Goal: Information Seeking & Learning: Check status

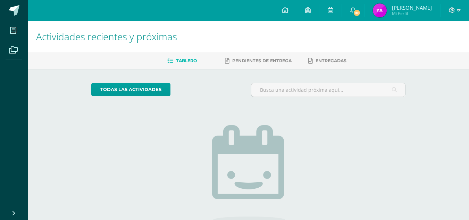
click at [383, 8] on img at bounding box center [380, 10] width 14 height 14
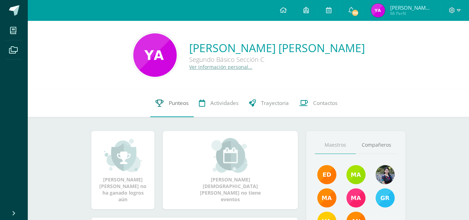
click at [168, 96] on link "Punteos" at bounding box center [171, 103] width 43 height 28
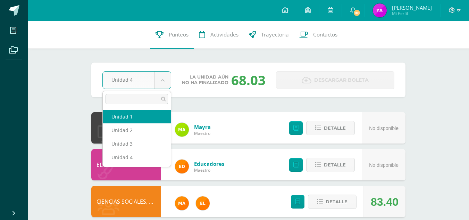
select select "Unidad 1"
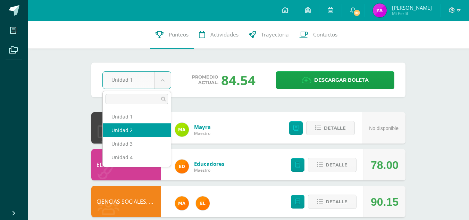
select select "Unidad 2"
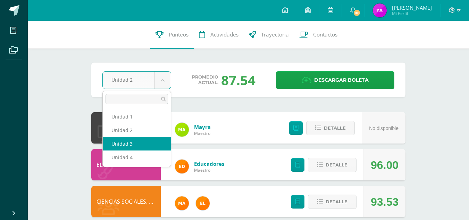
select select "Unidad 3"
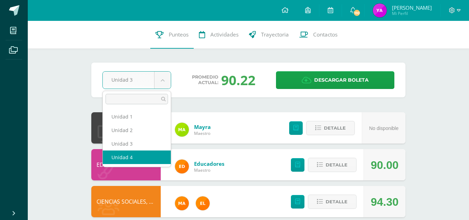
select select "Unidad 4"
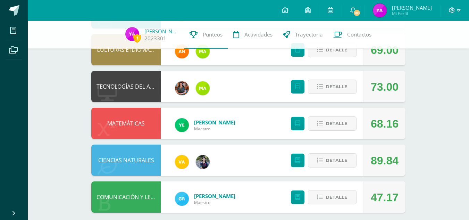
scroll to position [371, 0]
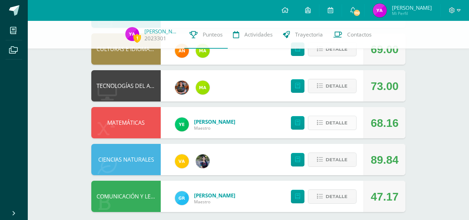
click at [324, 124] on button "Detalle" at bounding box center [332, 123] width 49 height 14
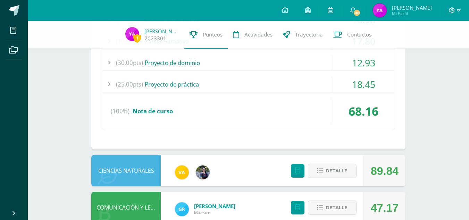
scroll to position [537, 0]
click at [302, 122] on div "(100%) Nota de curso" at bounding box center [248, 111] width 293 height 26
click at [290, 76] on div "(25.00pts) Proyecto de práctica" at bounding box center [248, 84] width 293 height 16
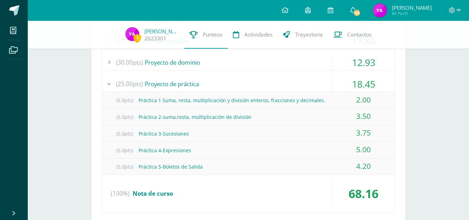
click at [290, 76] on div "(25.00pts) Proyecto de práctica" at bounding box center [248, 84] width 293 height 16
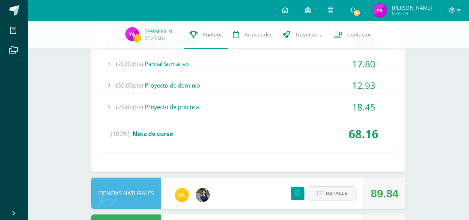
scroll to position [513, 0]
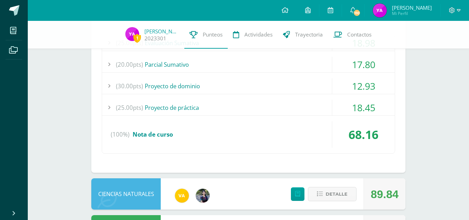
click at [289, 83] on div "(30.00pts) Proyecto de dominio" at bounding box center [248, 86] width 293 height 16
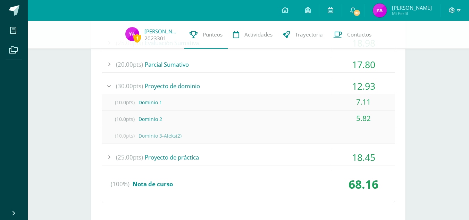
click at [289, 83] on div "(30.00pts) Proyecto de dominio" at bounding box center [248, 86] width 293 height 16
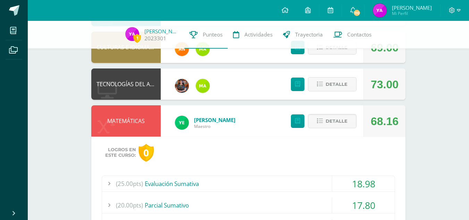
scroll to position [372, 0]
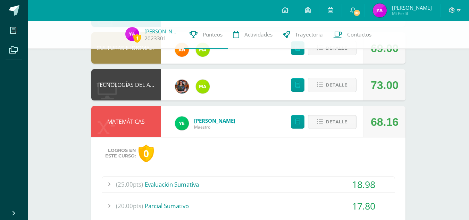
click at [332, 129] on div "Detalle" at bounding box center [322, 121] width 83 height 31
click at [331, 118] on span "Detalle" at bounding box center [337, 121] width 22 height 13
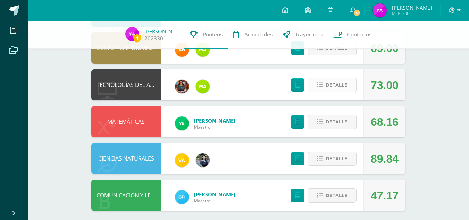
click at [341, 84] on span "Detalle" at bounding box center [337, 84] width 22 height 13
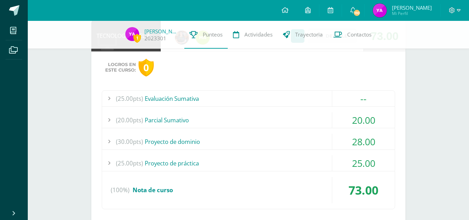
scroll to position [430, 0]
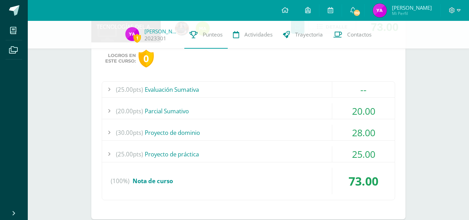
click at [360, 91] on div "--" at bounding box center [363, 90] width 63 height 16
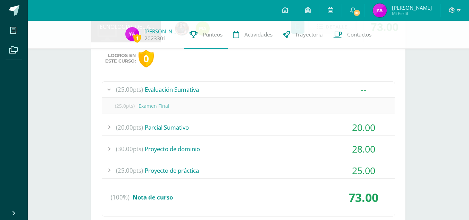
click at [360, 91] on div "--" at bounding box center [363, 90] width 63 height 16
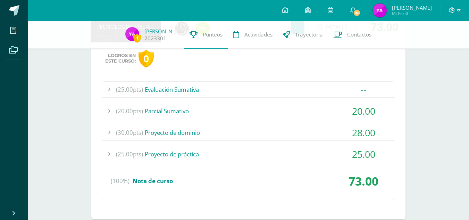
click at [364, 132] on div "28.00" at bounding box center [363, 133] width 63 height 16
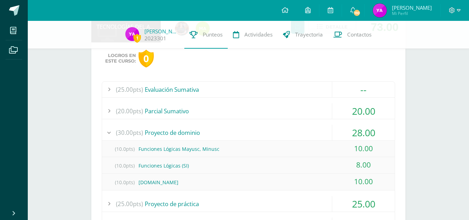
click at [364, 132] on div "28.00" at bounding box center [363, 133] width 63 height 16
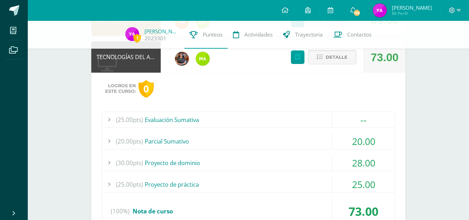
scroll to position [391, 0]
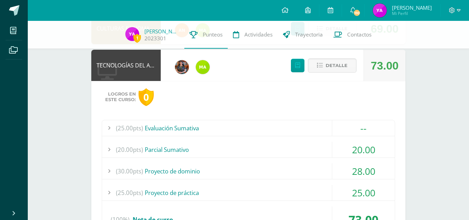
click at [357, 127] on div "--" at bounding box center [363, 128] width 63 height 16
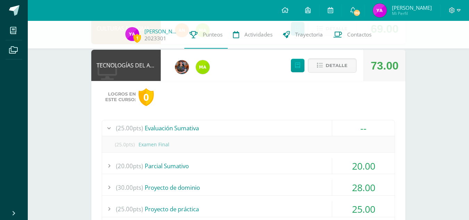
click at [357, 127] on div "--" at bounding box center [363, 128] width 63 height 16
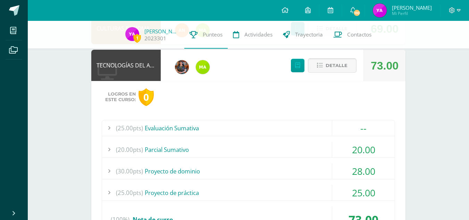
click at [328, 61] on span "Detalle" at bounding box center [337, 65] width 22 height 13
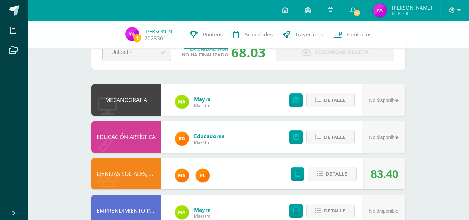
scroll to position [0, 0]
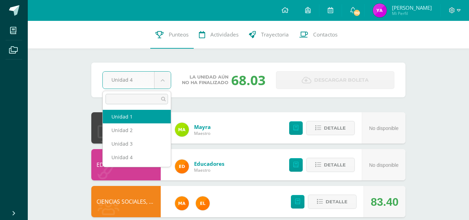
select select "Unidad 1"
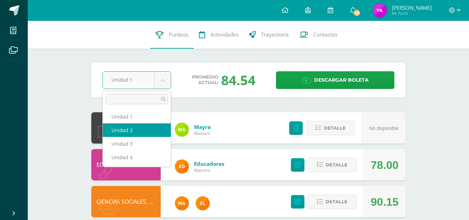
select select "Unidad 2"
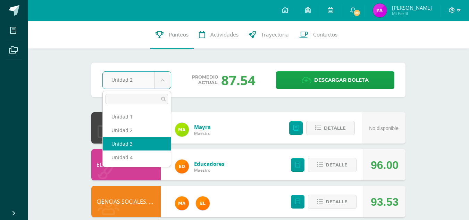
select select "Unidad 3"
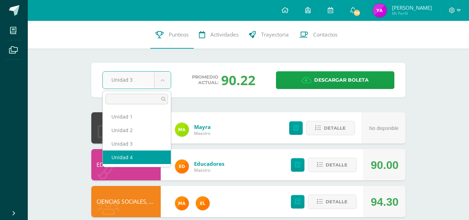
select select "Unidad 4"
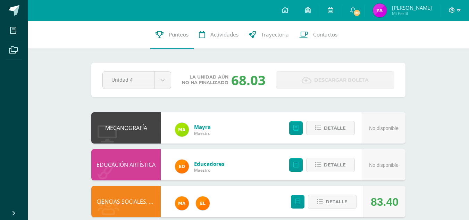
click at [172, 79] on div "Unidad 4 Unidad 1 Unidad 2 Unidad 3 Unidad 4" at bounding box center [137, 80] width 74 height 18
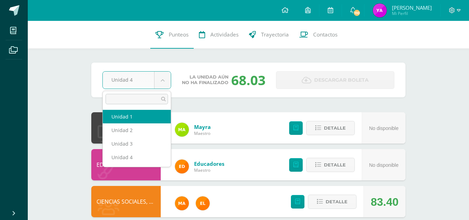
select select "Unidad 1"
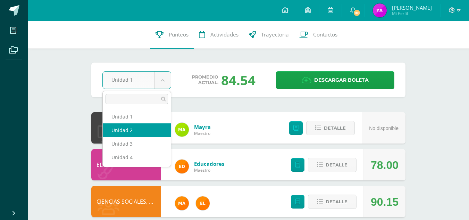
select select "Unidad 2"
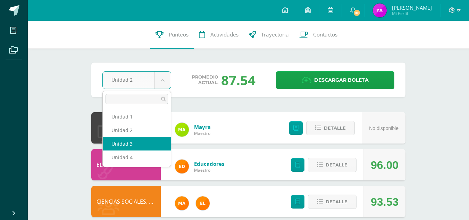
select select "Unidad 3"
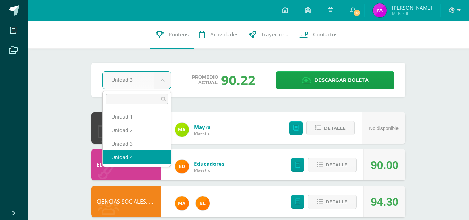
select select "Unidad 4"
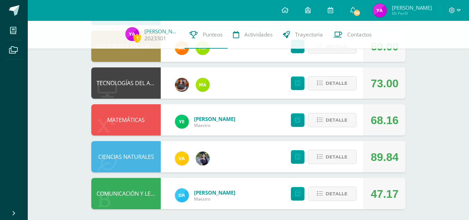
scroll to position [376, 0]
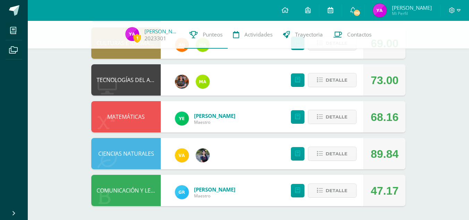
click at [333, 9] on icon at bounding box center [331, 10] width 6 height 6
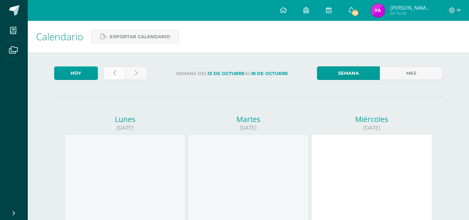
click at [114, 71] on icon at bounding box center [114, 73] width 3 height 6
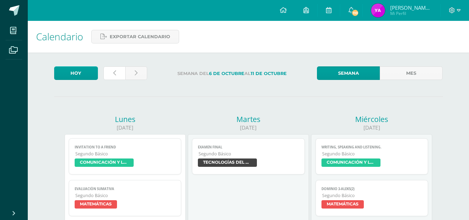
click at [115, 72] on icon at bounding box center [114, 73] width 3 height 6
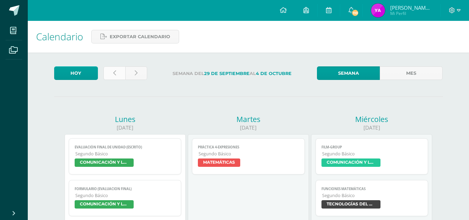
click at [116, 73] on link at bounding box center [114, 73] width 22 height 14
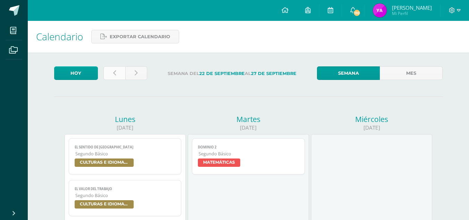
click at [117, 74] on link at bounding box center [114, 73] width 22 height 14
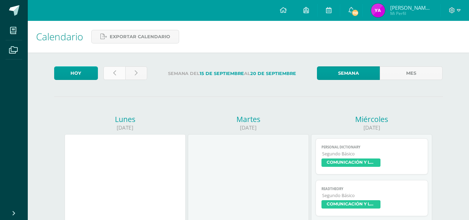
click at [117, 74] on link at bounding box center [114, 73] width 22 height 14
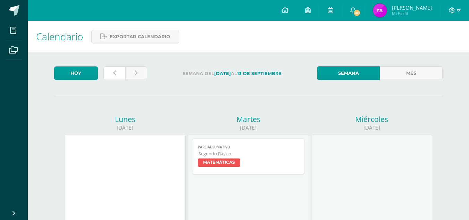
click at [117, 74] on link at bounding box center [114, 73] width 22 height 14
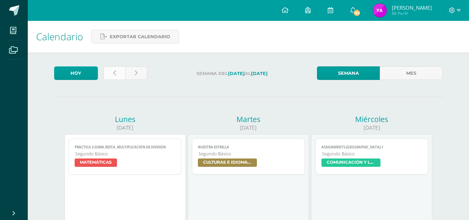
click at [118, 74] on link at bounding box center [114, 73] width 22 height 14
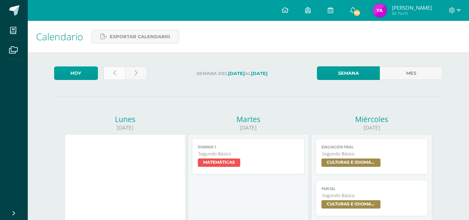
click at [119, 75] on link at bounding box center [114, 73] width 22 height 14
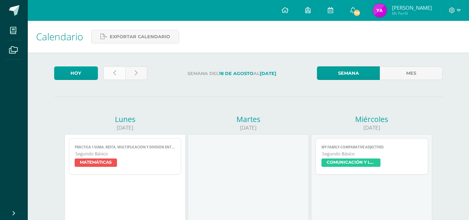
click at [119, 75] on link at bounding box center [114, 73] width 22 height 14
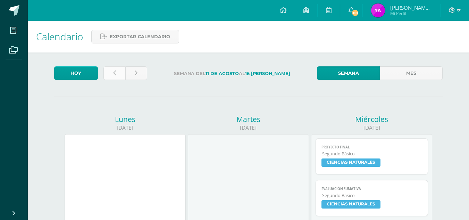
click at [119, 75] on link at bounding box center [114, 73] width 22 height 14
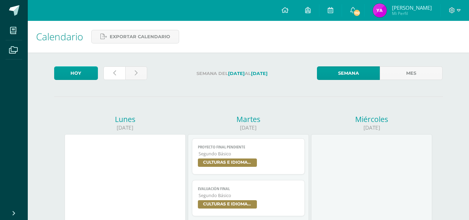
click at [119, 75] on link at bounding box center [114, 73] width 22 height 14
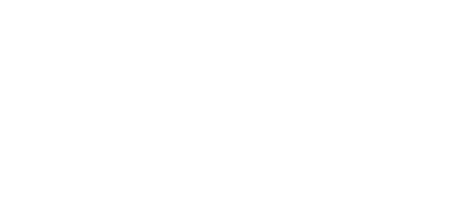
click at [0, 0] on html at bounding box center [0, 0] width 0 height 0
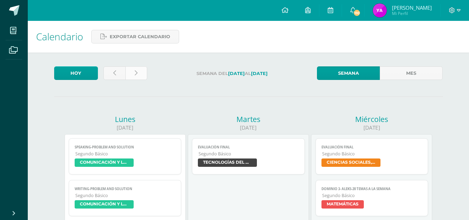
click at [133, 74] on link at bounding box center [136, 73] width 22 height 14
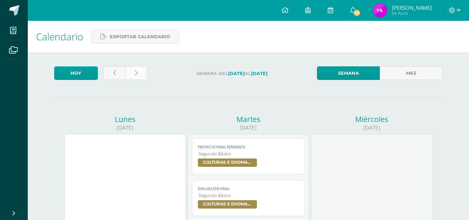
click at [139, 73] on link at bounding box center [136, 73] width 22 height 14
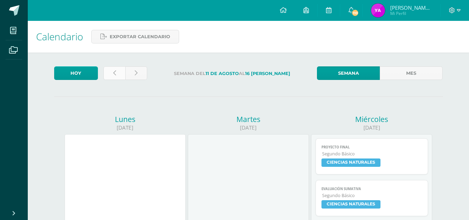
click at [115, 76] on link at bounding box center [114, 73] width 22 height 14
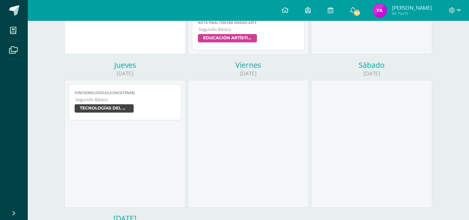
scroll to position [208, 0]
click at [98, 99] on span "Segundo Básico" at bounding box center [125, 99] width 100 height 6
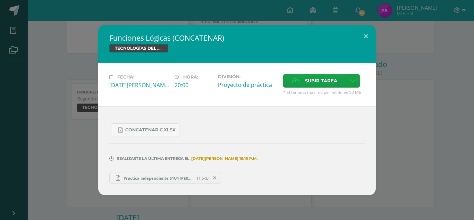
click at [151, 180] on span "Practica independiente S1U4 Yesica Ajiquichi.xlsx" at bounding box center [158, 177] width 76 height 5
click at [364, 34] on button at bounding box center [366, 37] width 20 height 24
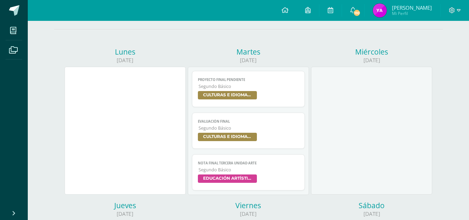
scroll to position [0, 0]
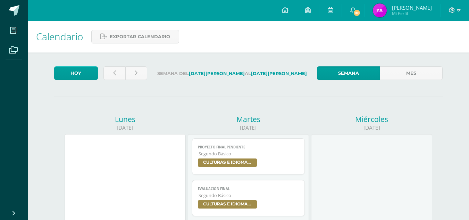
click at [387, 12] on img at bounding box center [380, 10] width 14 height 14
